Goal: Information Seeking & Learning: Learn about a topic

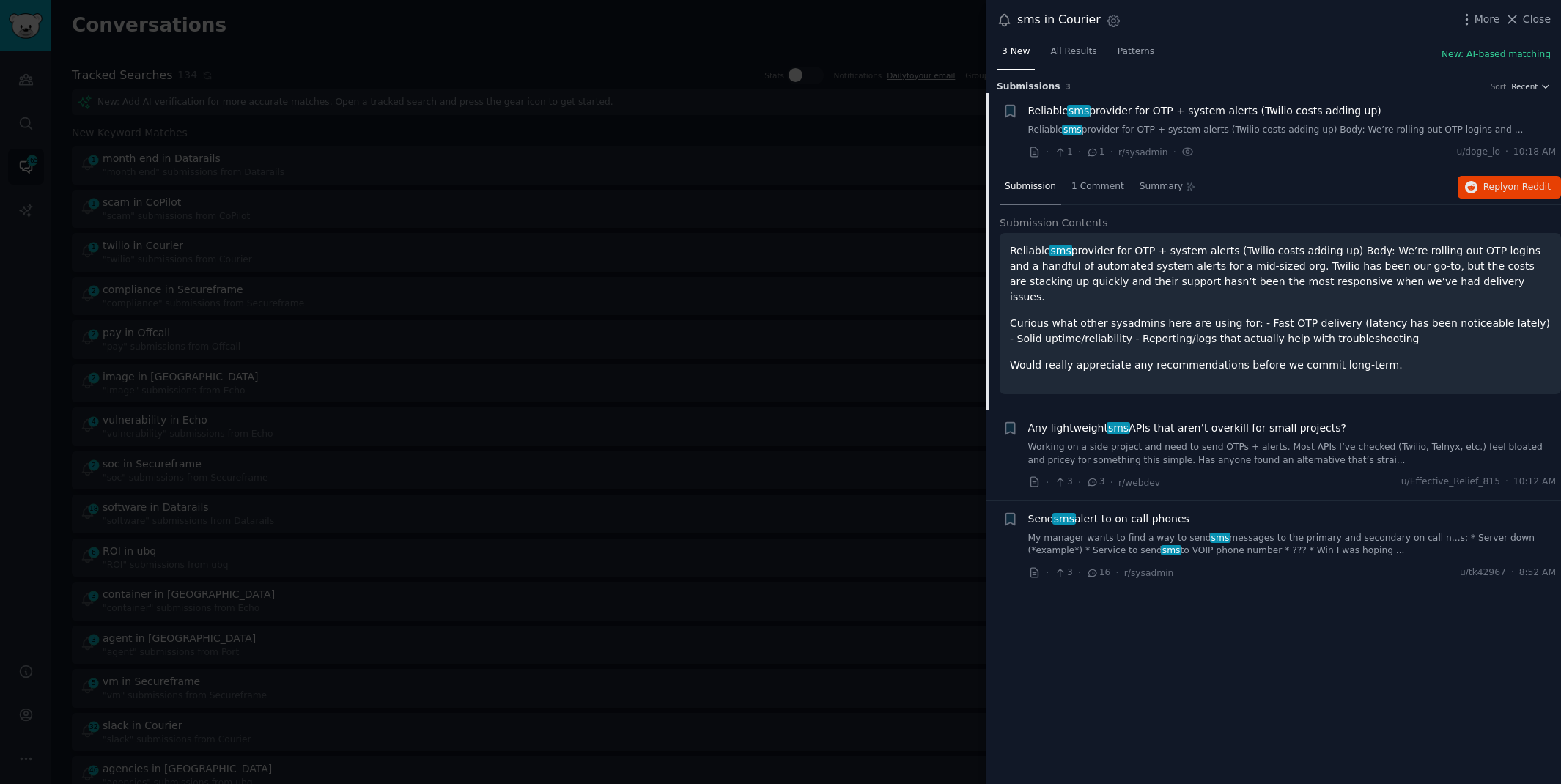
click at [606, 16] on div at bounding box center [780, 392] width 1561 height 784
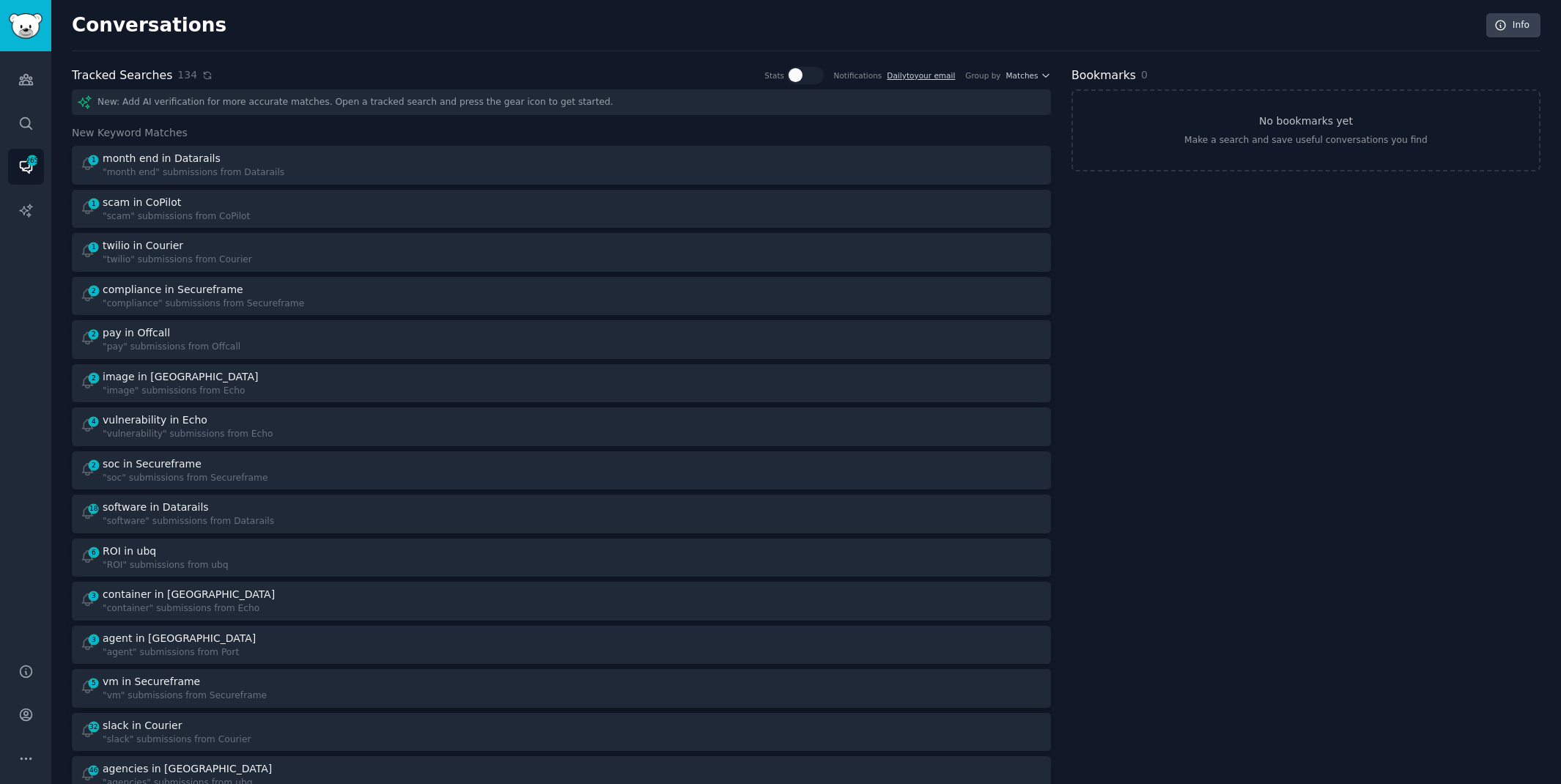
click at [204, 76] on icon at bounding box center [207, 74] width 6 height 6
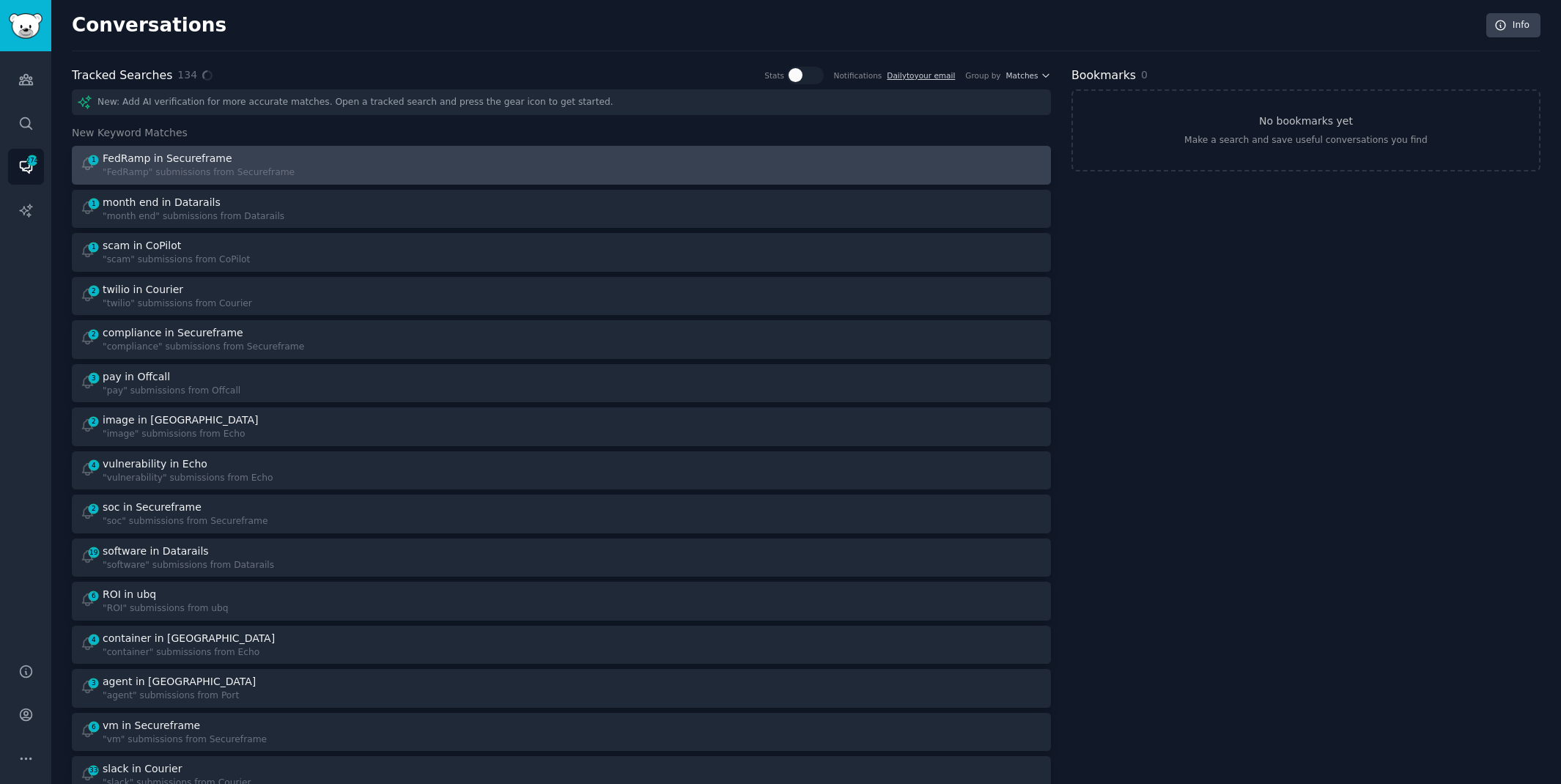
click at [369, 160] on div "1 FedRamp in Secureframe "FedRamp" submissions from Secureframe" at bounding box center [316, 165] width 472 height 29
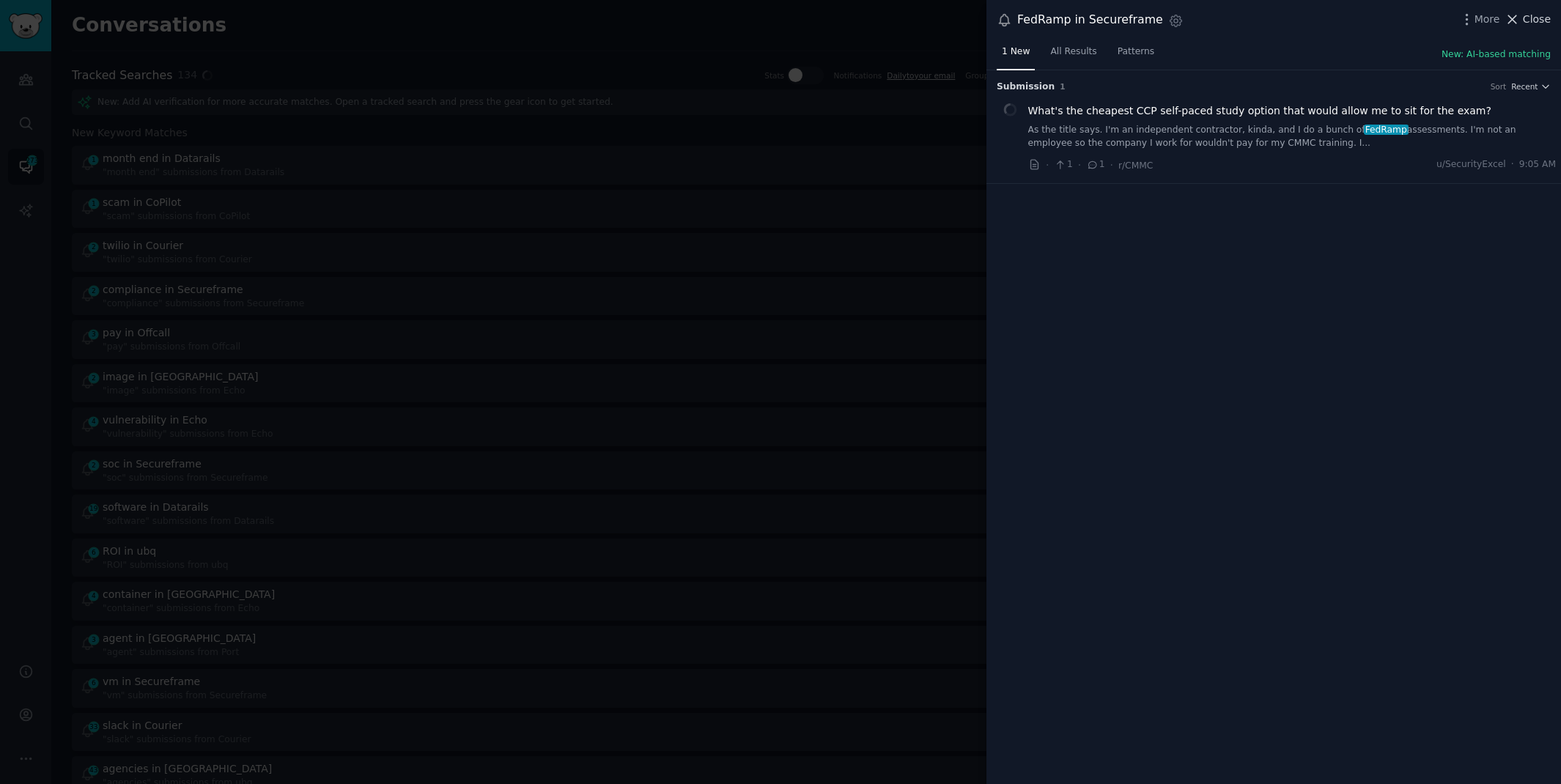
click at [1524, 18] on span "Close" at bounding box center [1536, 19] width 28 height 15
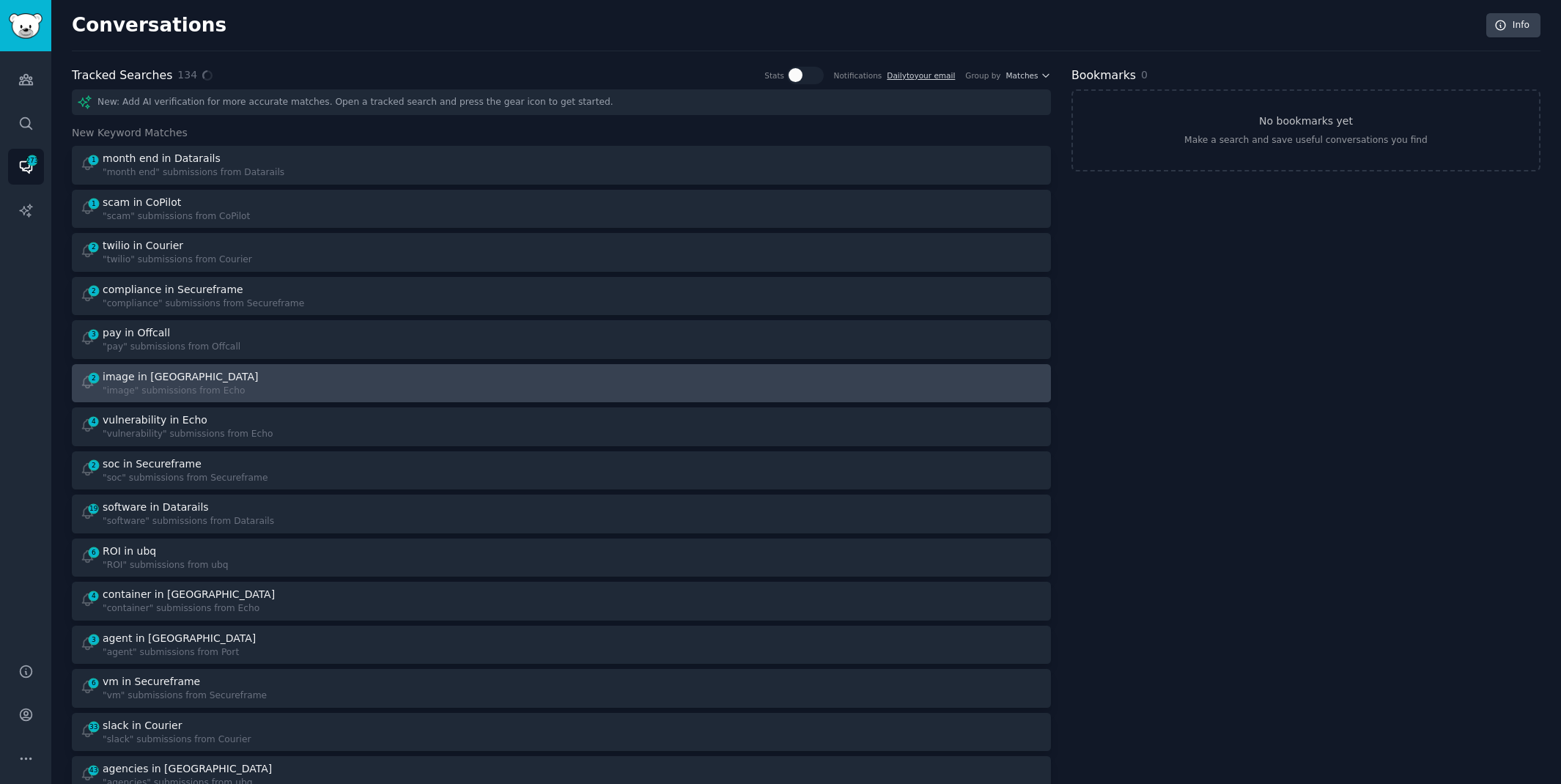
click at [283, 379] on div "2 image in Echo "image" submissions from Echo" at bounding box center [316, 384] width 472 height 29
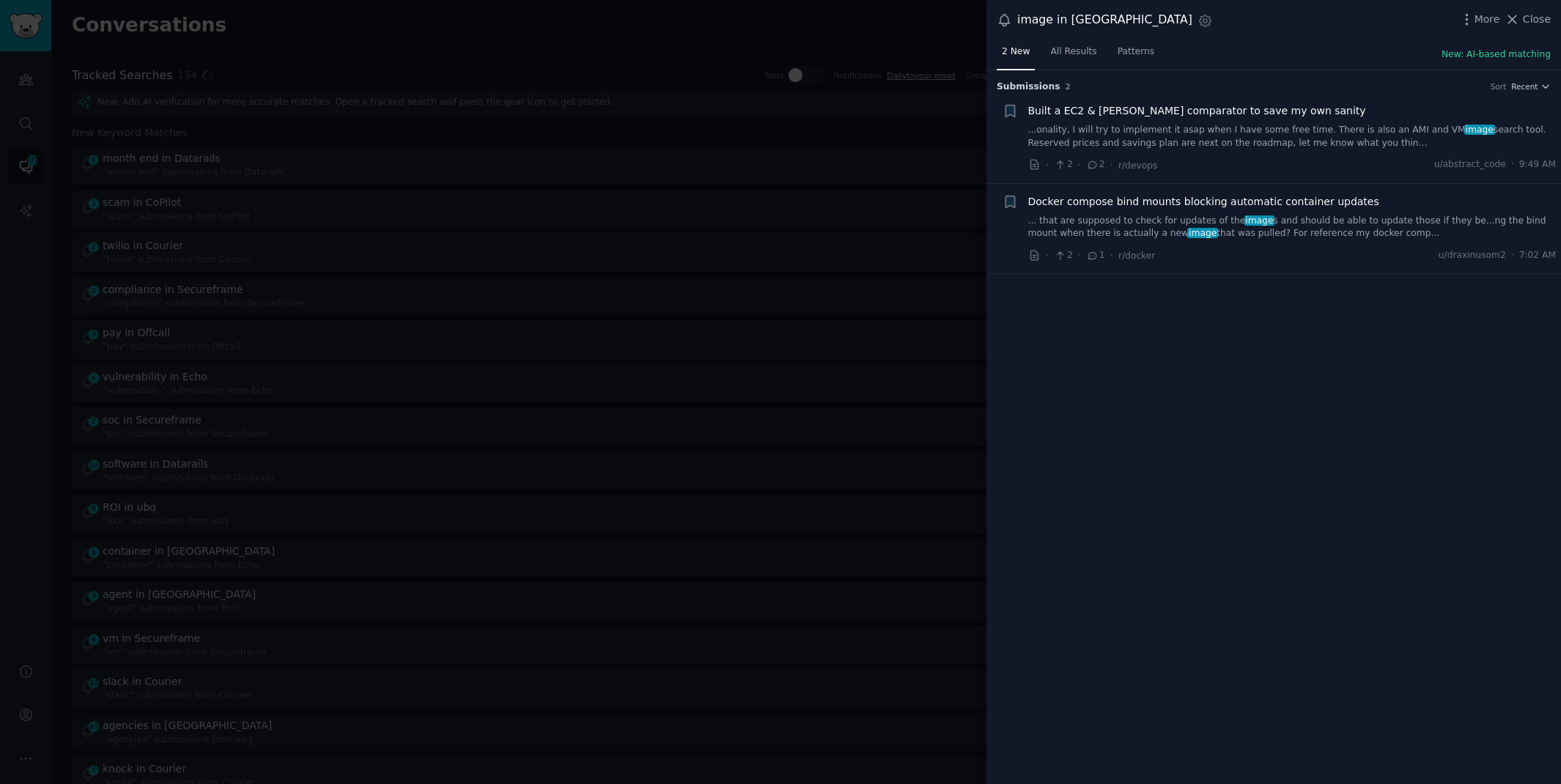
click at [1249, 236] on link "... that are supposed to check for updates of the image s and should be able to…" at bounding box center [1292, 228] width 528 height 25
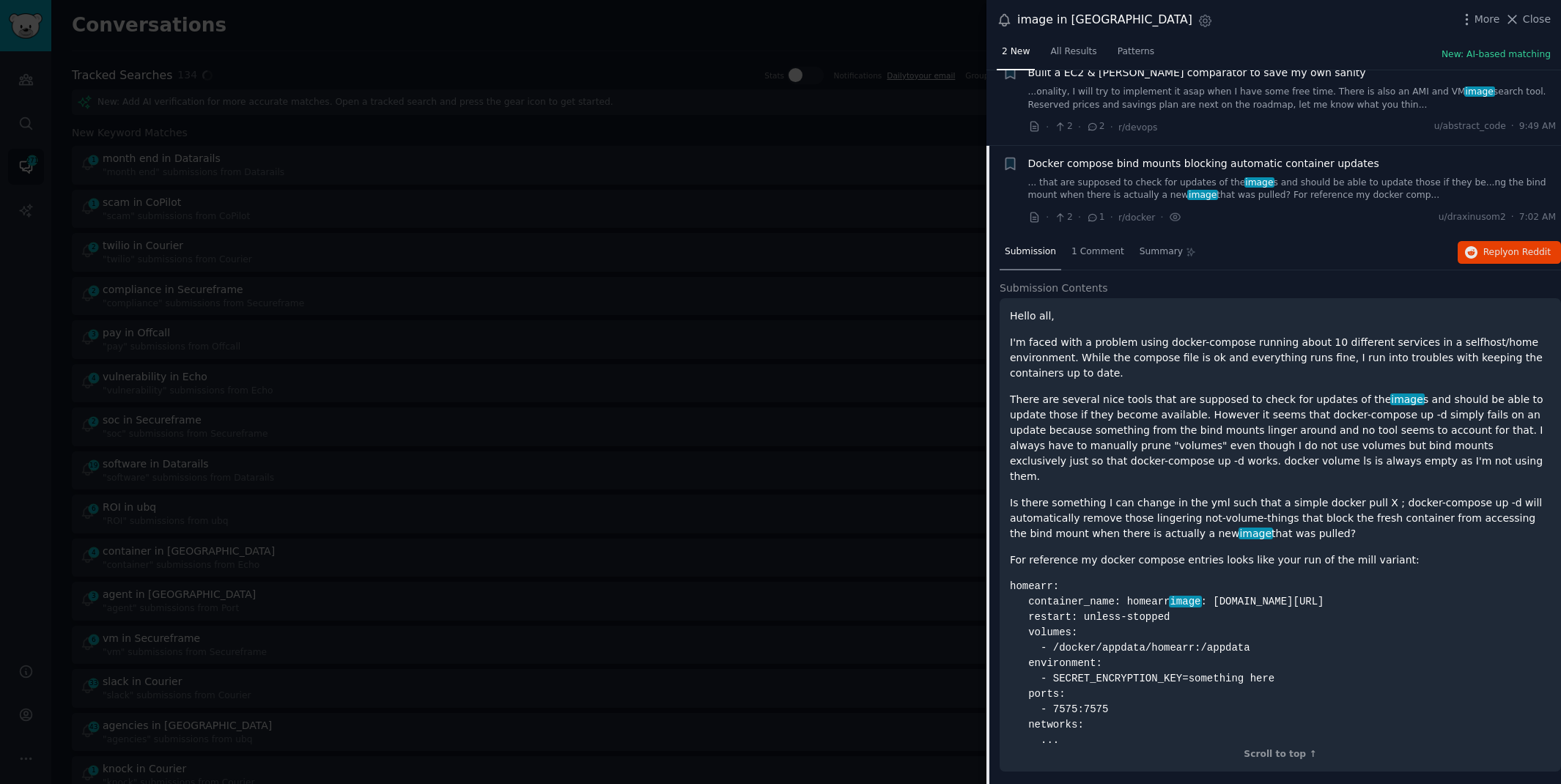
scroll to position [39, 0]
click at [1488, 256] on span "Reply on Reddit" at bounding box center [1517, 252] width 67 height 14
click at [733, 22] on div at bounding box center [780, 392] width 1561 height 784
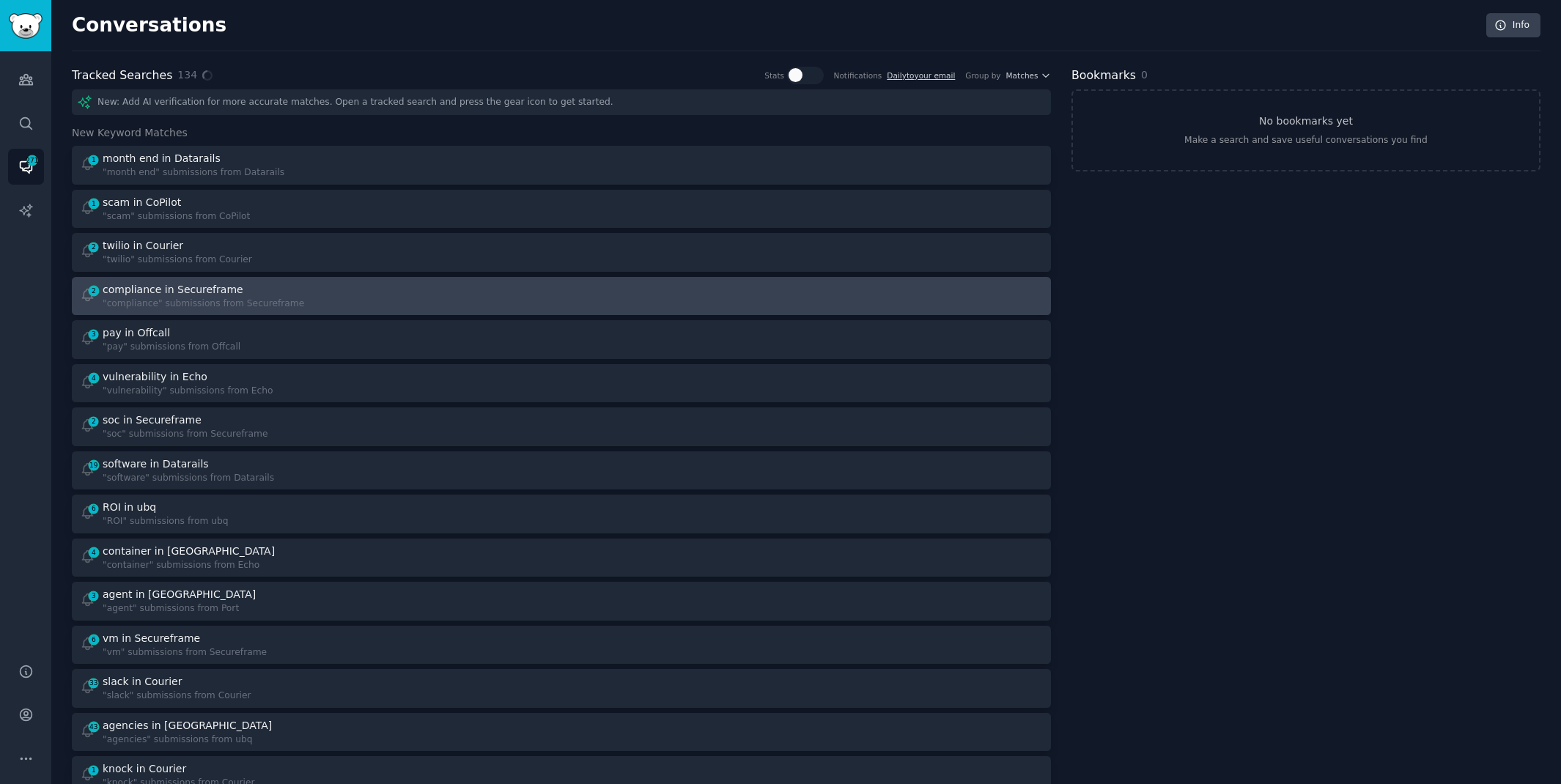
click at [435, 284] on div "2 compliance in Secureframe "compliance" submissions from Secureframe" at bounding box center [316, 297] width 472 height 29
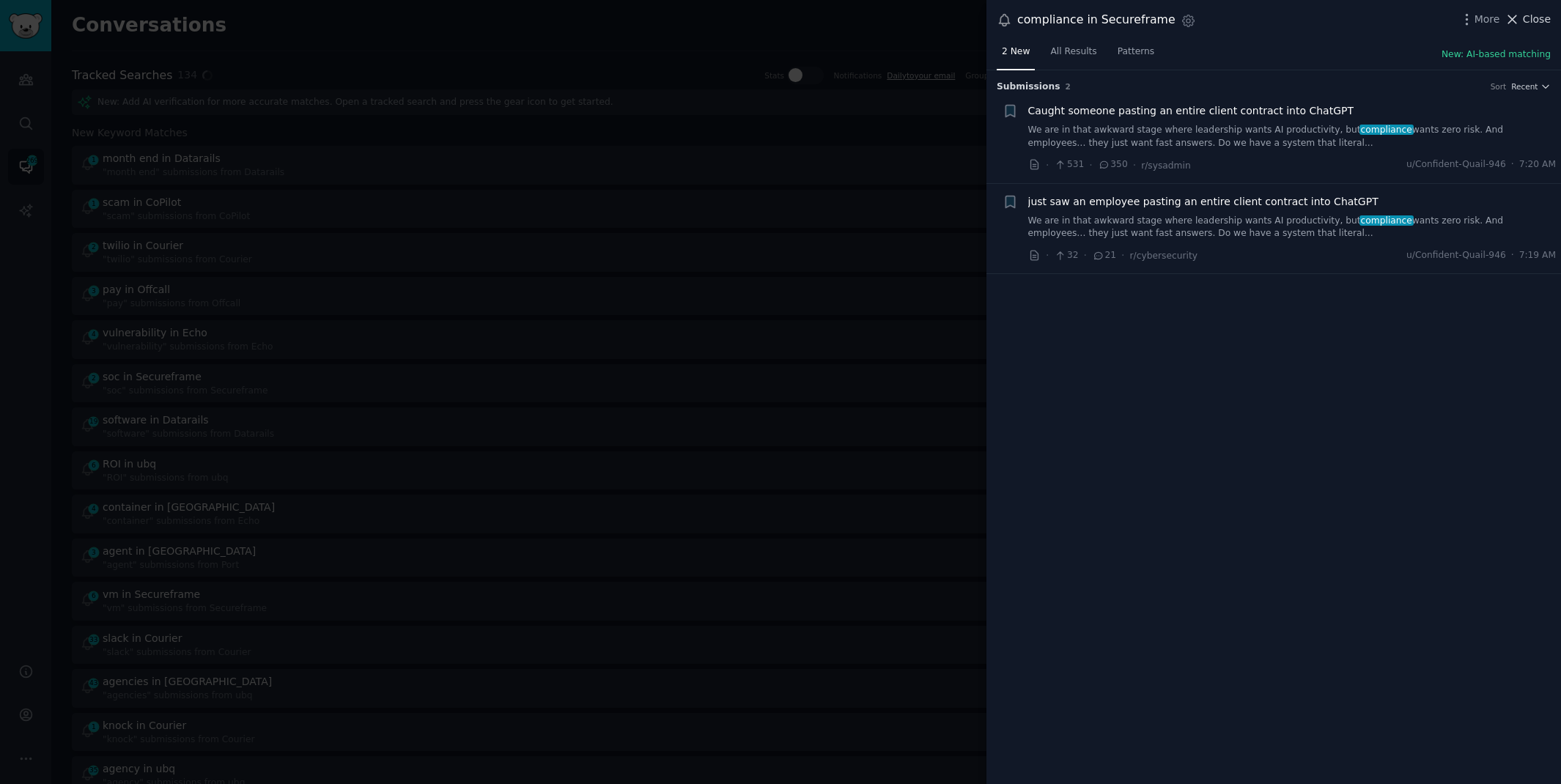
click at [1523, 15] on button "Close" at bounding box center [1527, 19] width 46 height 15
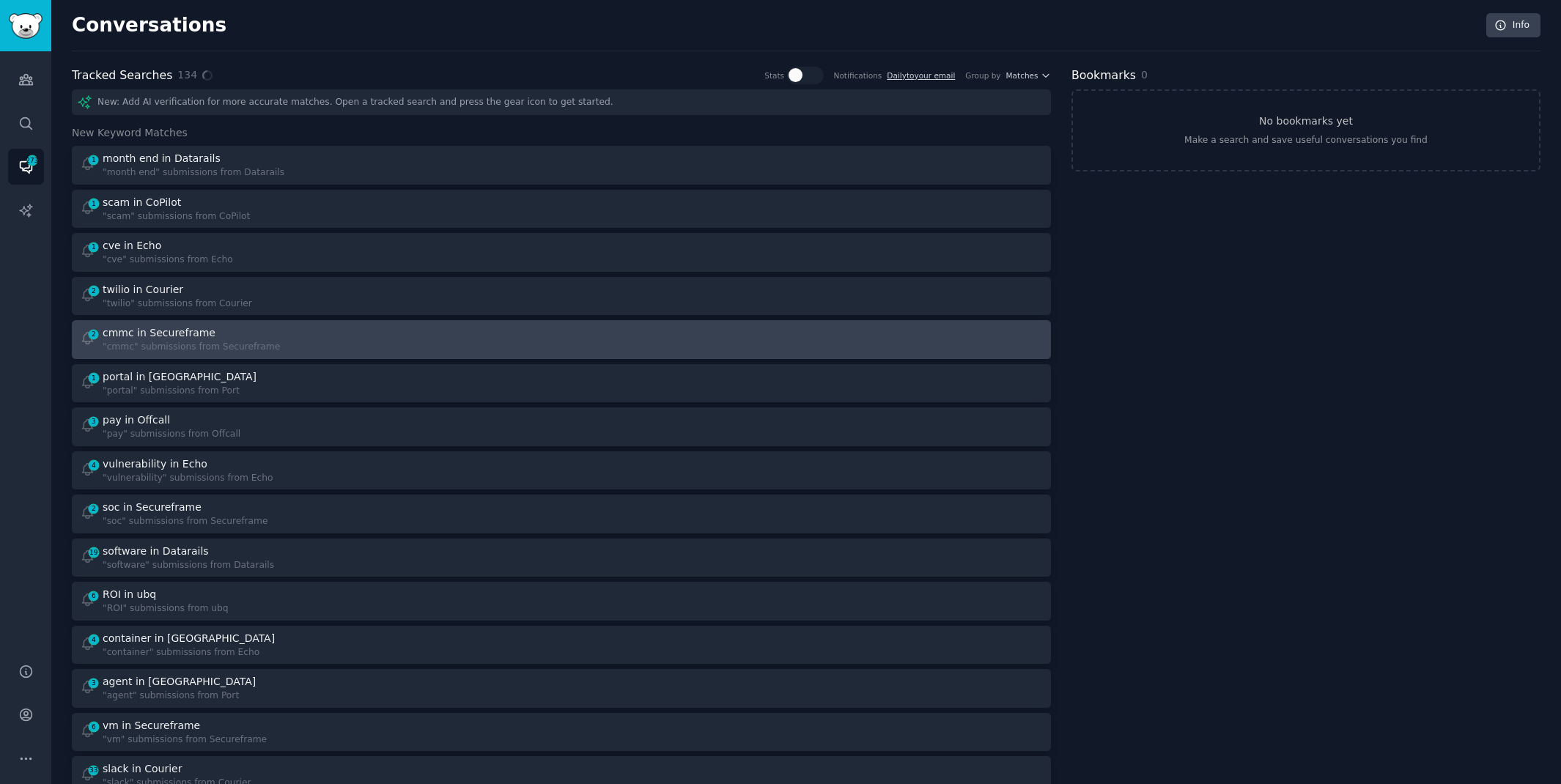
click at [403, 320] on link "2 cmmc in Secureframe "cmmc" submissions from Secureframe" at bounding box center [561, 339] width 979 height 39
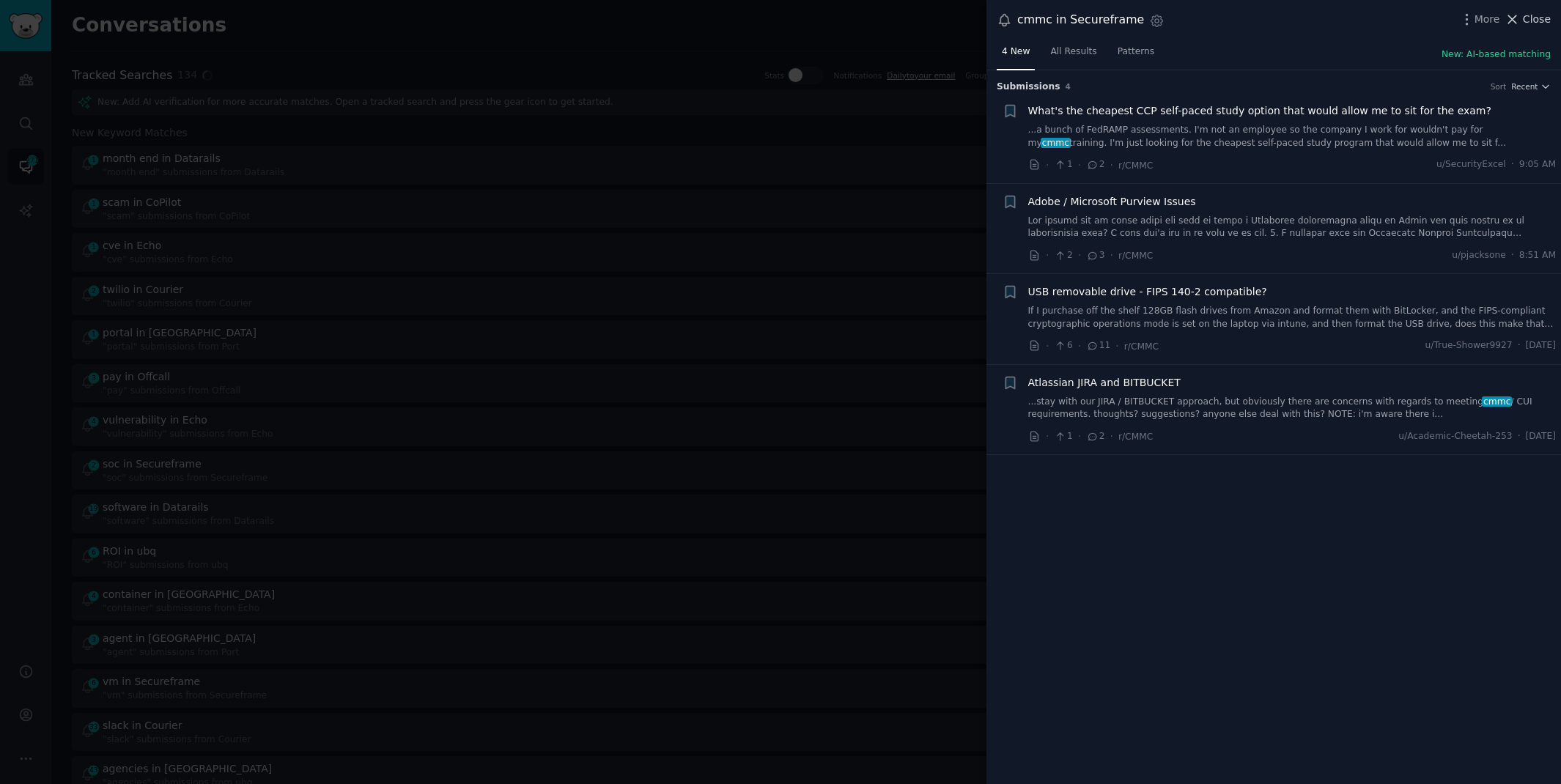
click at [1532, 14] on span "Close" at bounding box center [1536, 19] width 28 height 15
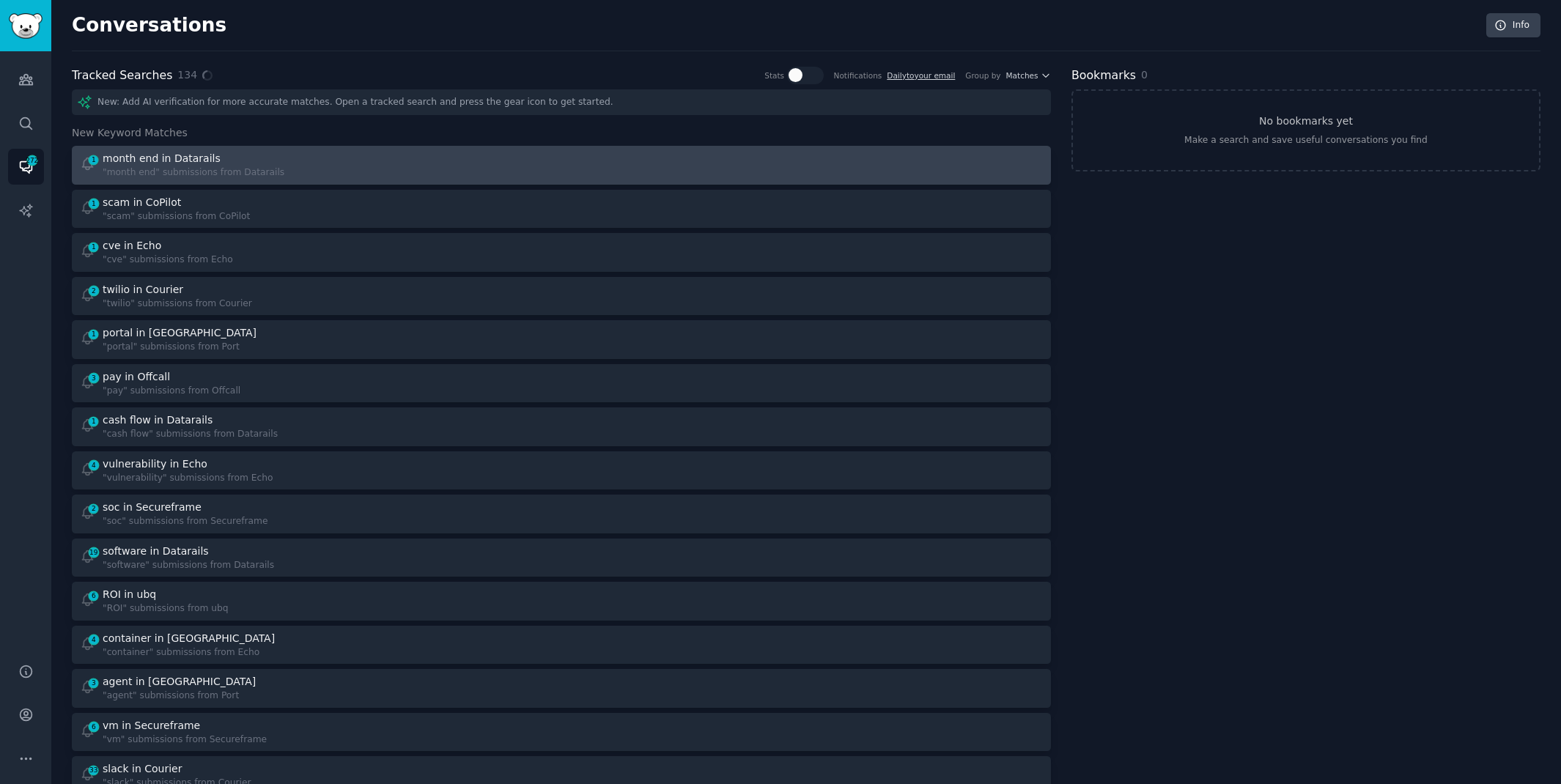
click at [135, 166] on div ""month end" submissions from Datarails" at bounding box center [193, 172] width 182 height 14
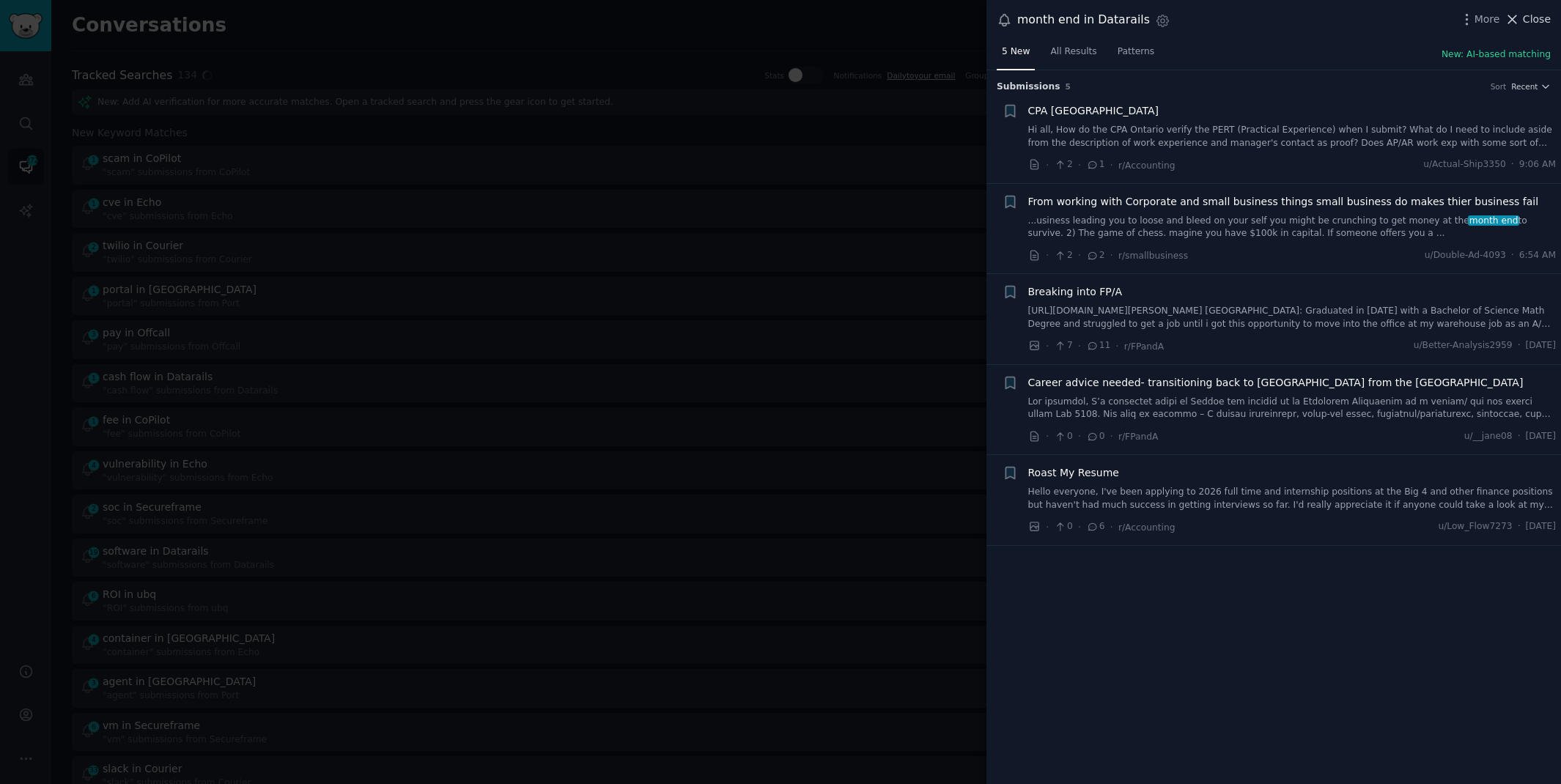
click at [1542, 16] on span "Close" at bounding box center [1536, 19] width 28 height 15
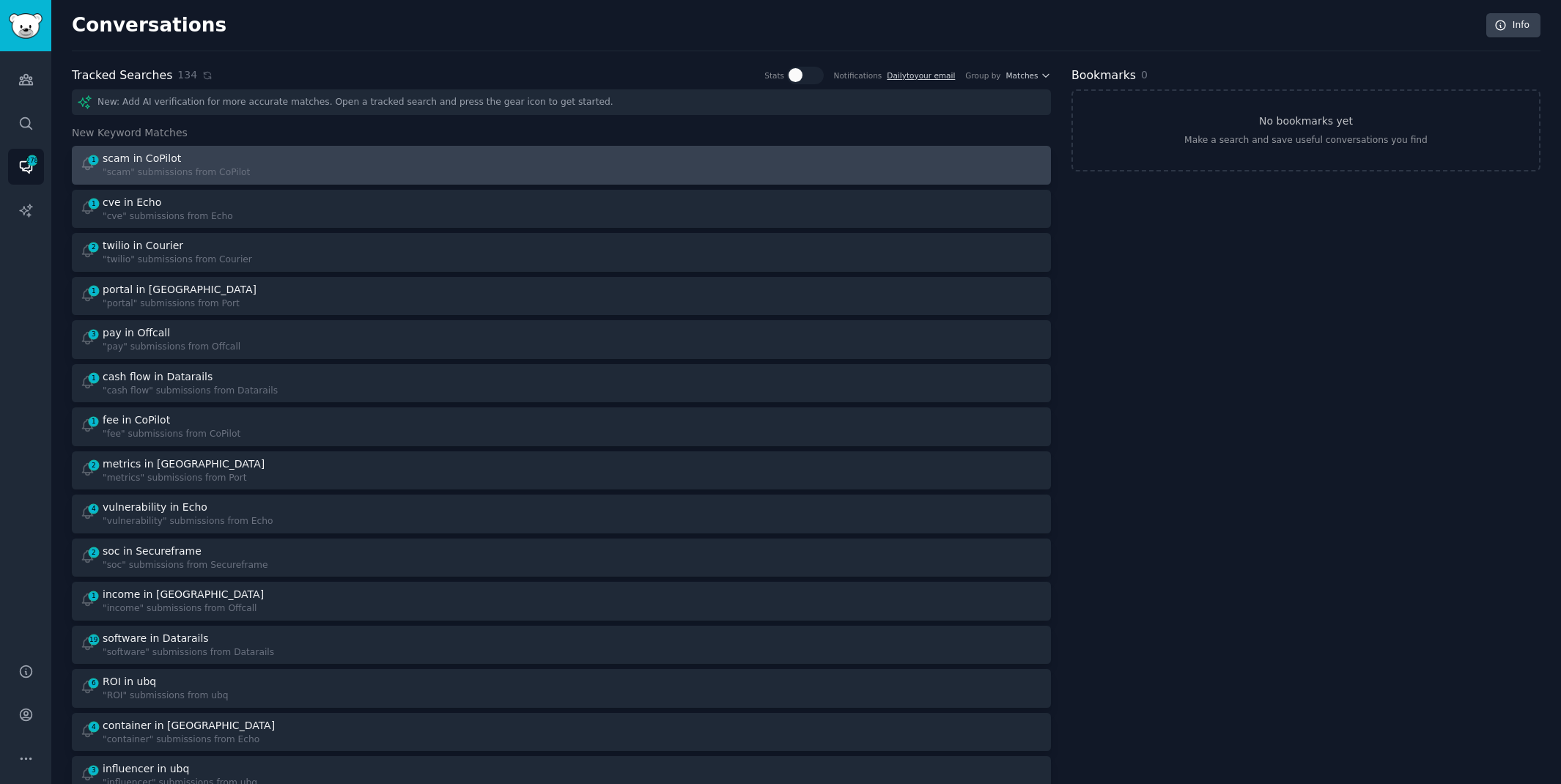
click at [284, 164] on div "1 scam in CoPilot "scam" submissions from CoPilot" at bounding box center [316, 165] width 472 height 29
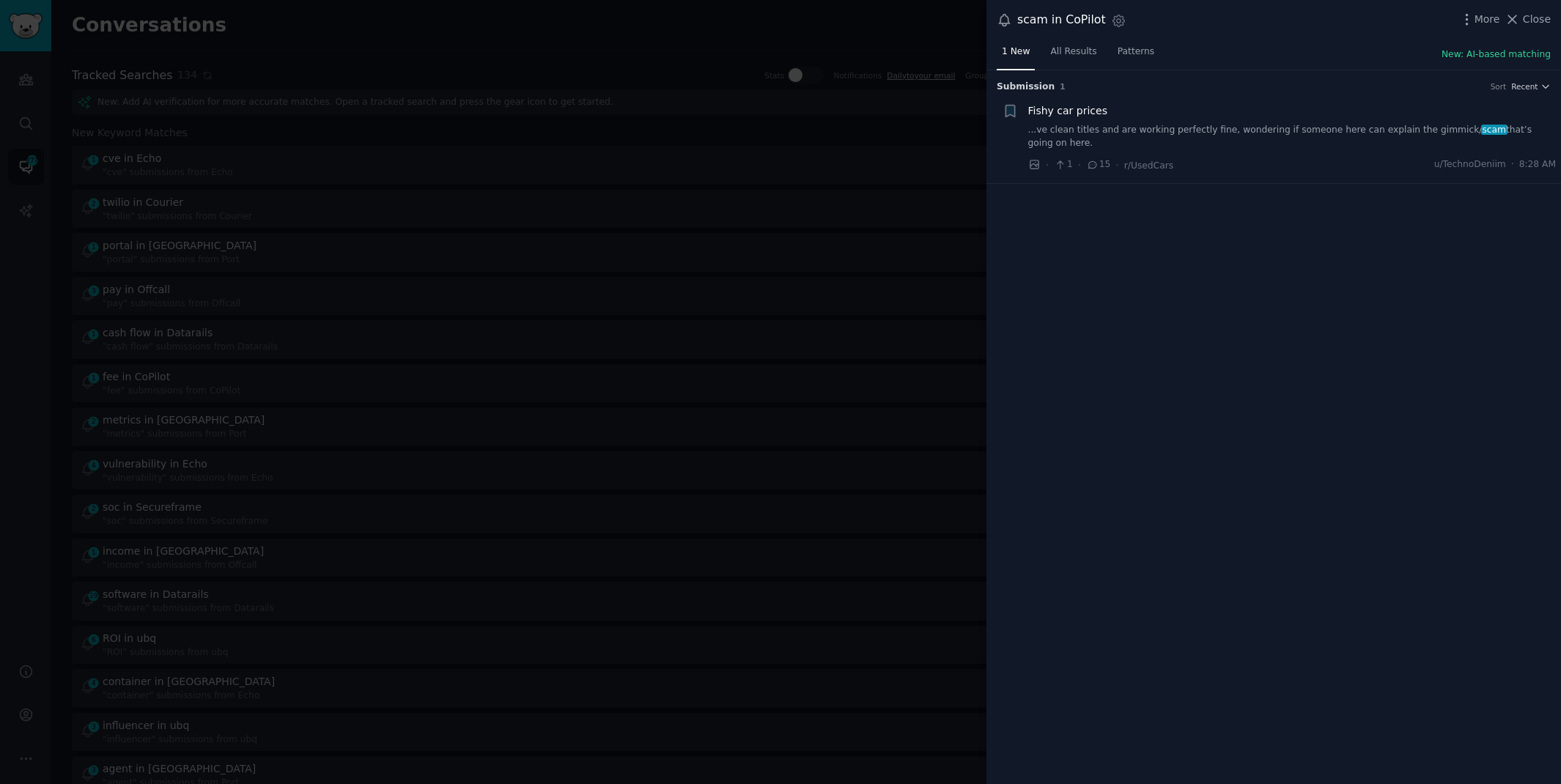
click at [1200, 131] on link "...ve clean titles and are working perfectly fine, wondering if someone here ca…" at bounding box center [1292, 137] width 528 height 25
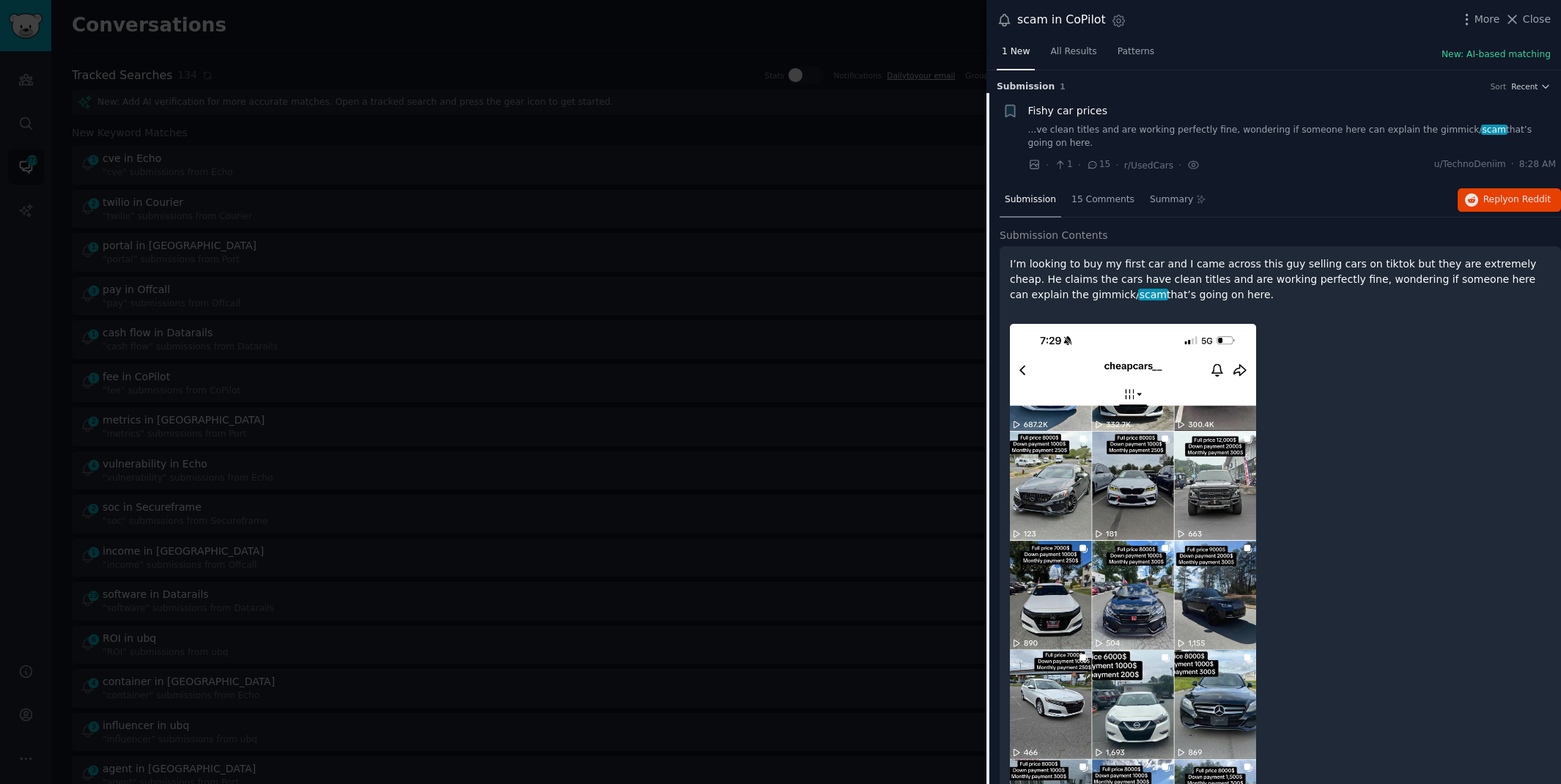
scroll to position [23, 0]
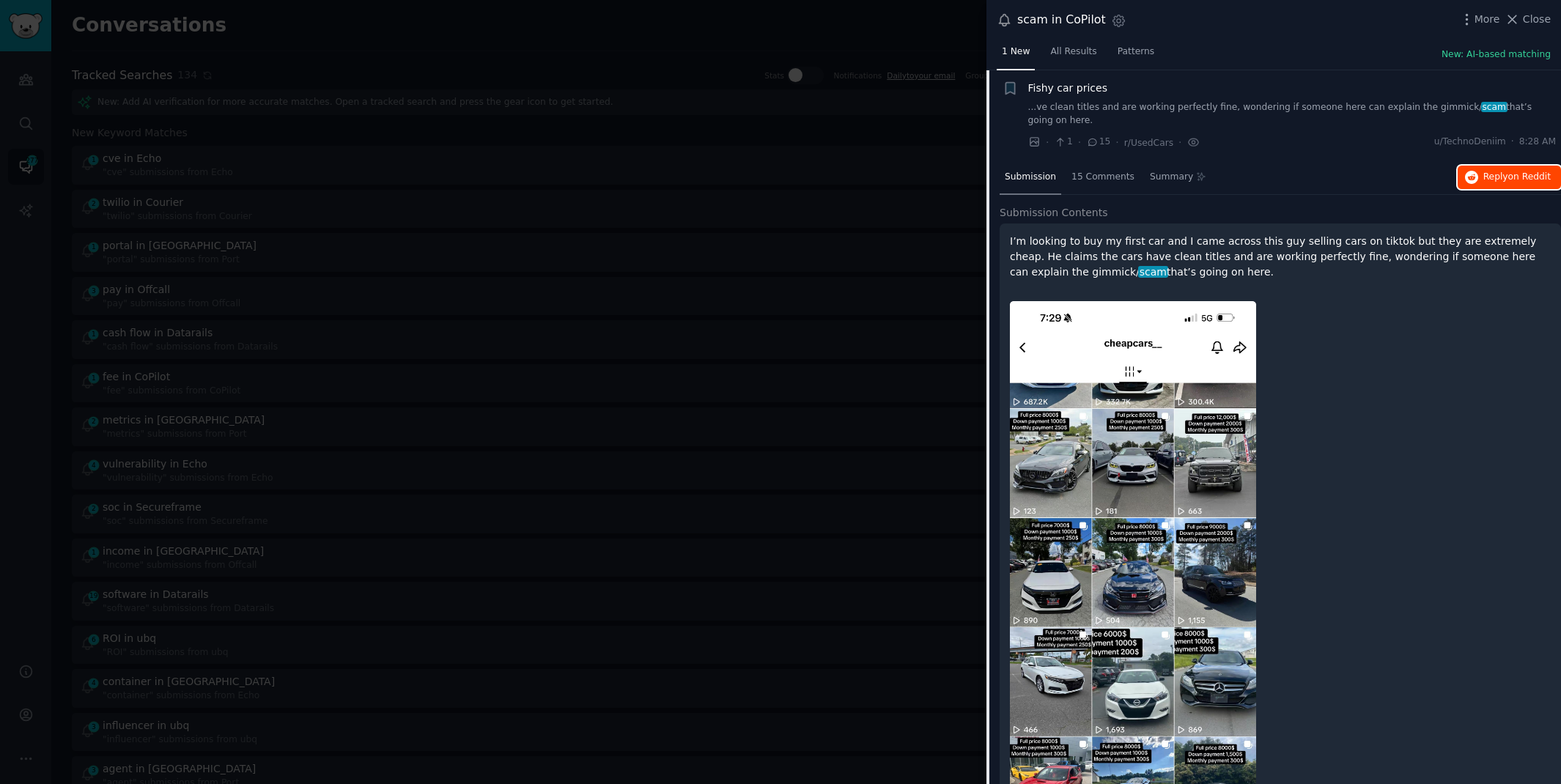
click at [1488, 181] on span "Reply on Reddit" at bounding box center [1517, 177] width 67 height 14
